Goal: Book appointment/travel/reservation

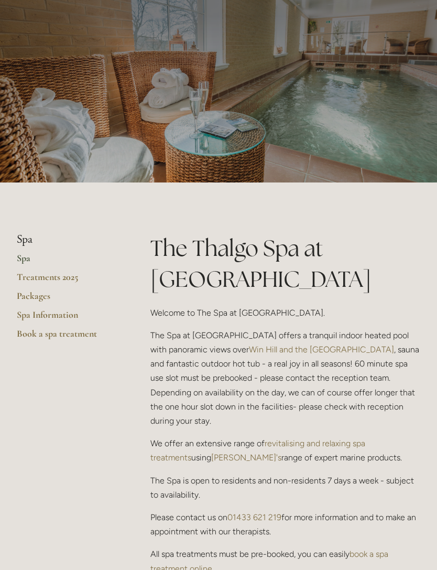
scroll to position [38, 0]
click at [41, 297] on link "Packages" at bounding box center [67, 299] width 100 height 19
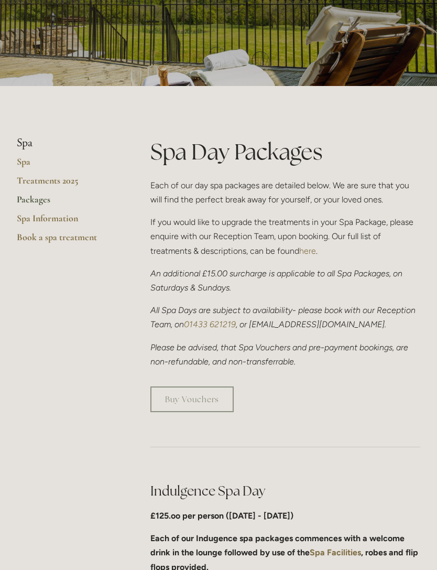
scroll to position [135, 0]
click at [39, 178] on link "Treatments 2025" at bounding box center [67, 183] width 100 height 19
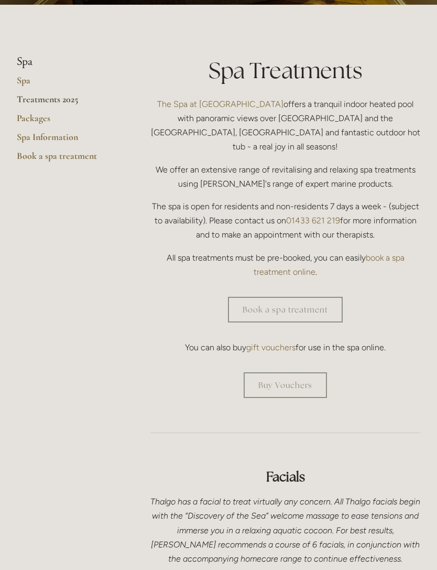
scroll to position [208, 0]
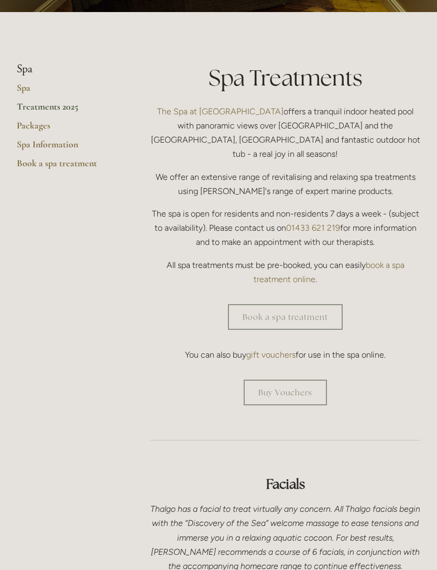
click at [320, 295] on div "Book a spa treatment" at bounding box center [285, 316] width 288 height 43
click at [324, 304] on link "Book a spa treatment" at bounding box center [285, 317] width 115 height 26
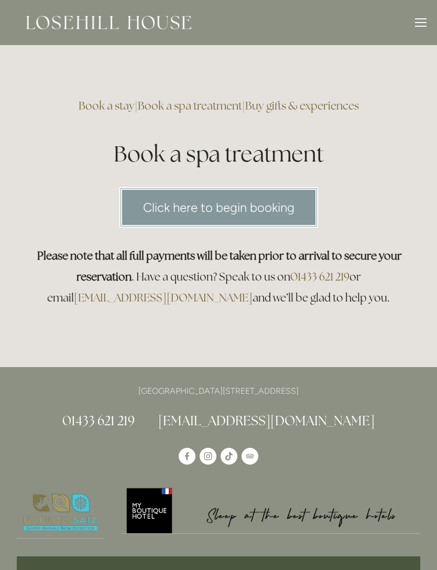
click at [295, 203] on link "Click here to begin booking" at bounding box center [218, 207] width 199 height 40
click at [424, 22] on div at bounding box center [421, 22] width 12 height 1
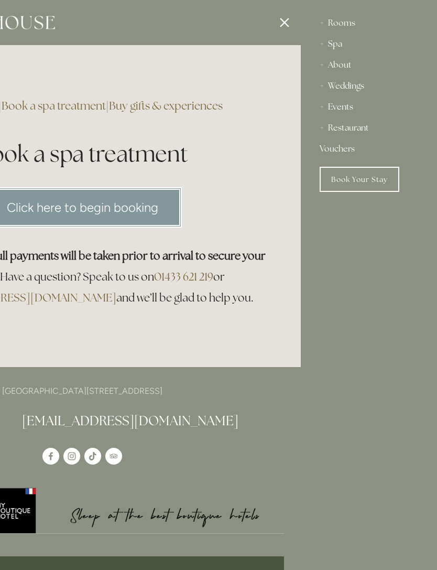
click at [366, 126] on div "Restaurant" at bounding box center [369, 127] width 98 height 21
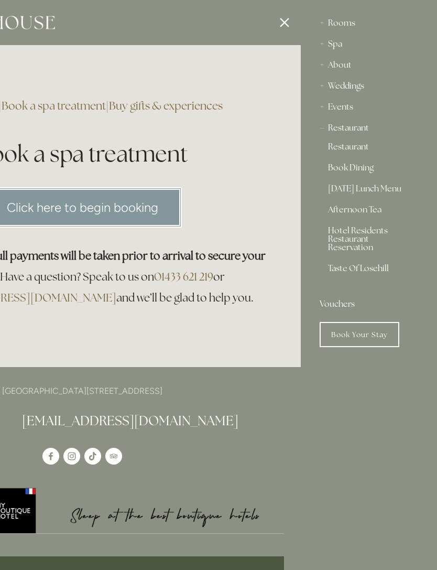
click at [357, 147] on link "Restaurant" at bounding box center [369, 149] width 82 height 13
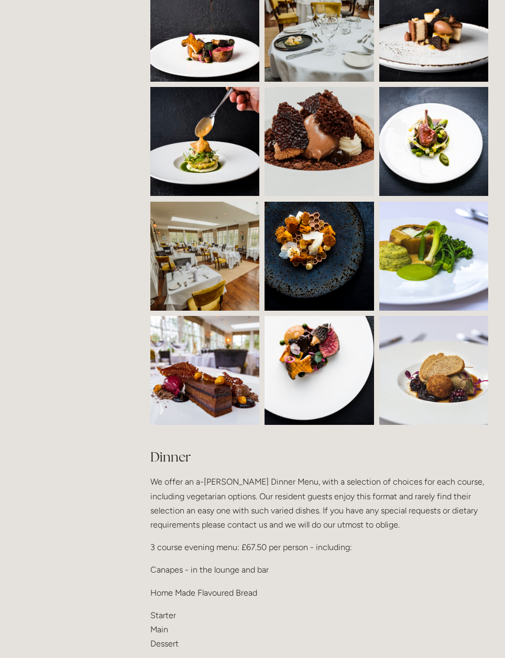
scroll to position [792, 0]
